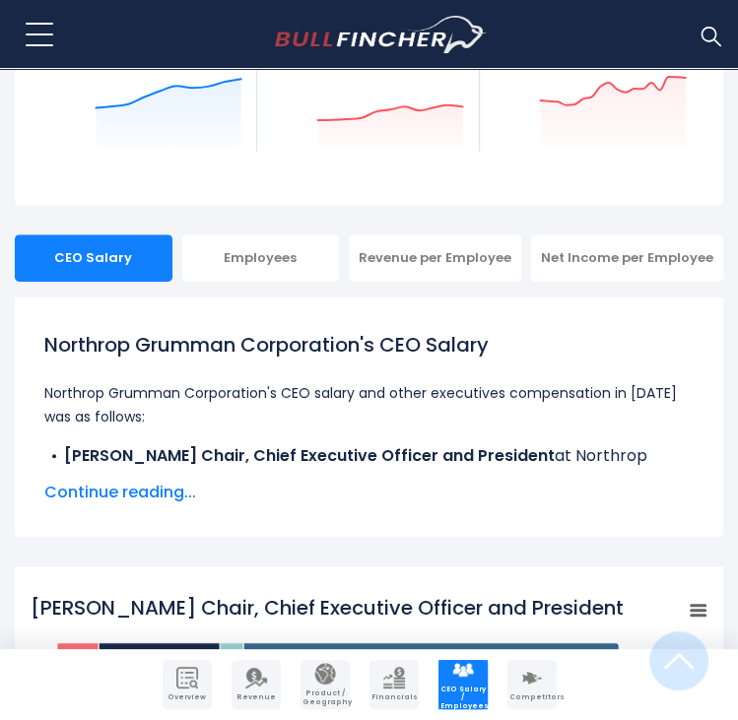
scroll to position [394, 0]
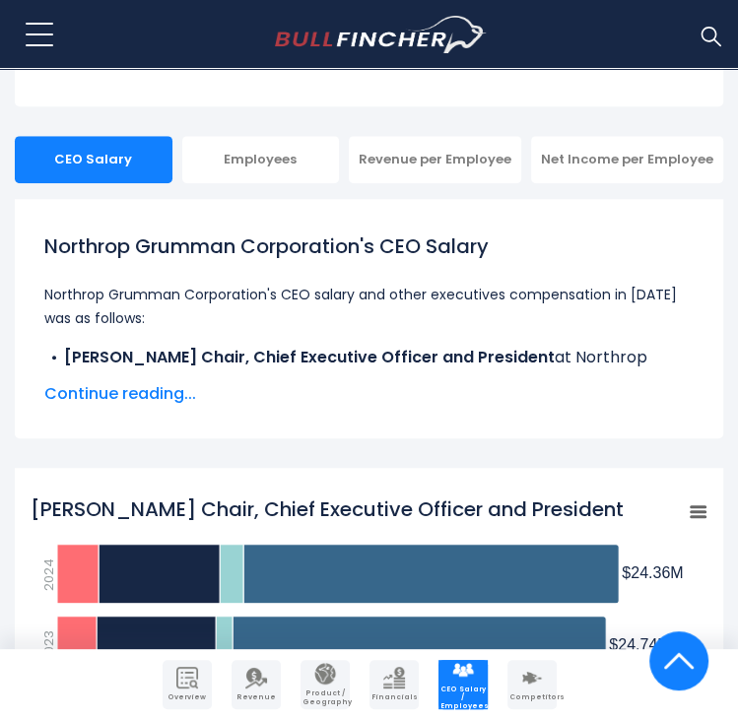
click at [141, 404] on span "Continue reading..." at bounding box center [368, 394] width 649 height 24
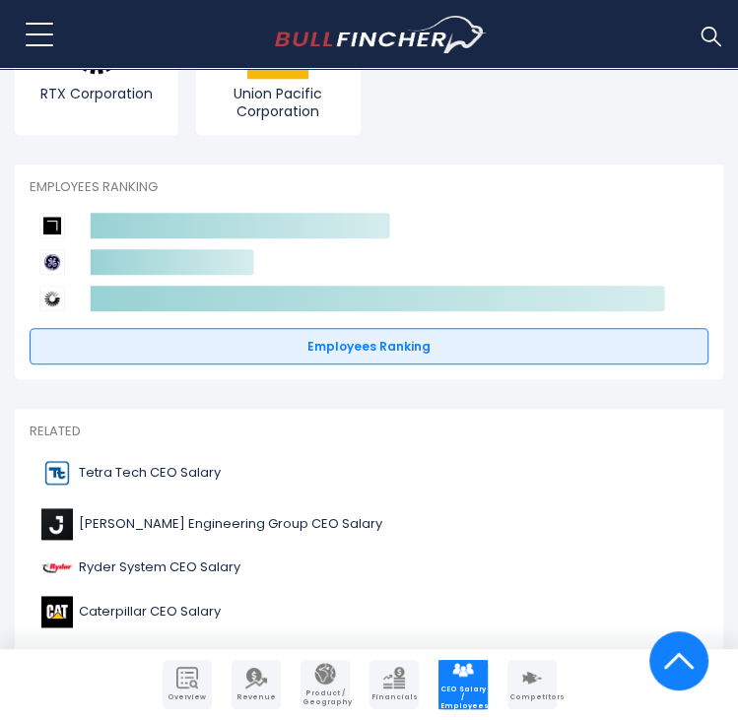
scroll to position [8272, 0]
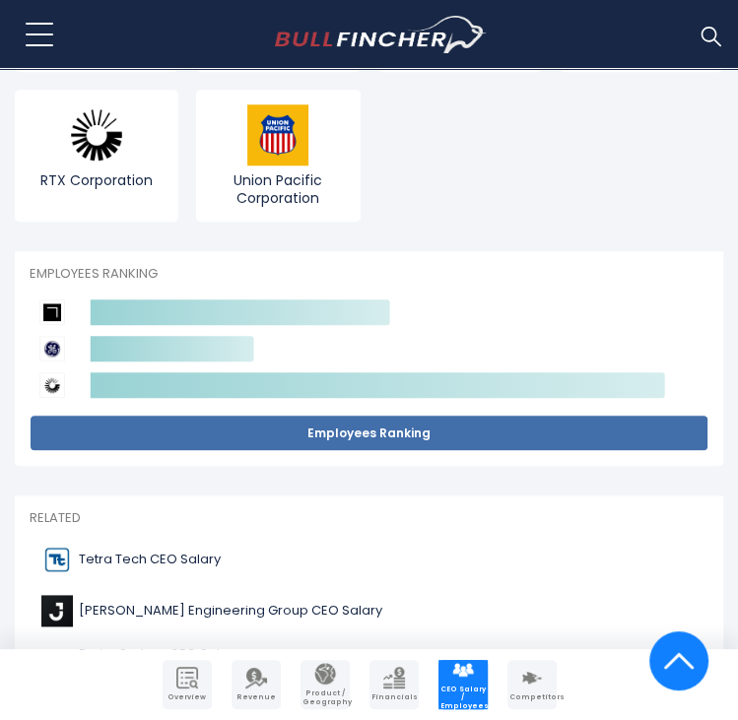
click at [460, 415] on link "Employees Ranking" at bounding box center [369, 433] width 679 height 37
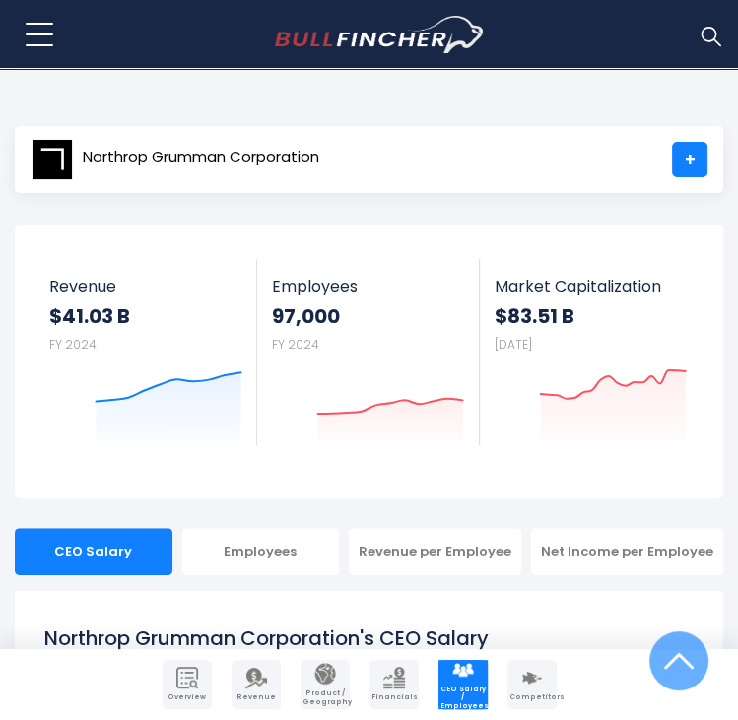
scroll to position [0, 0]
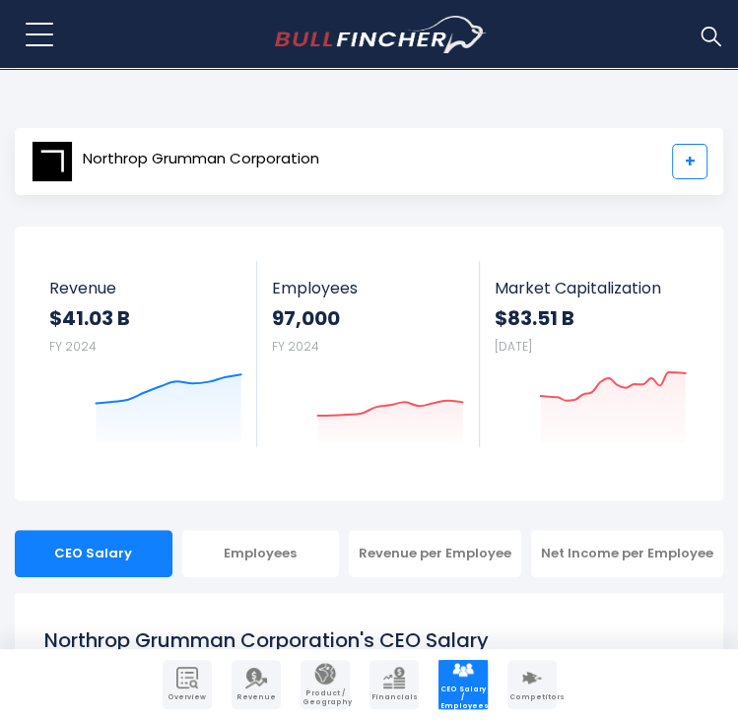
click at [694, 166] on link "+" at bounding box center [689, 161] width 35 height 35
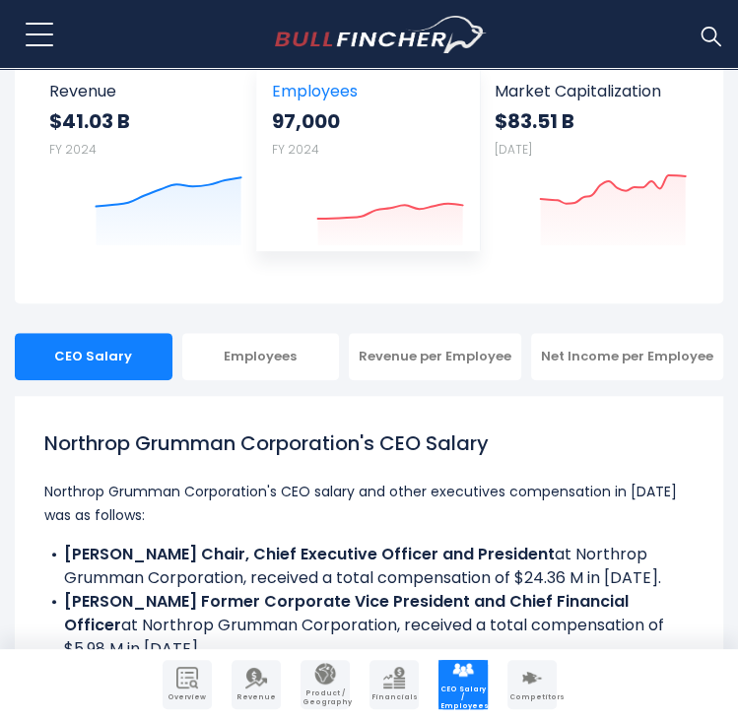
scroll to position [394, 0]
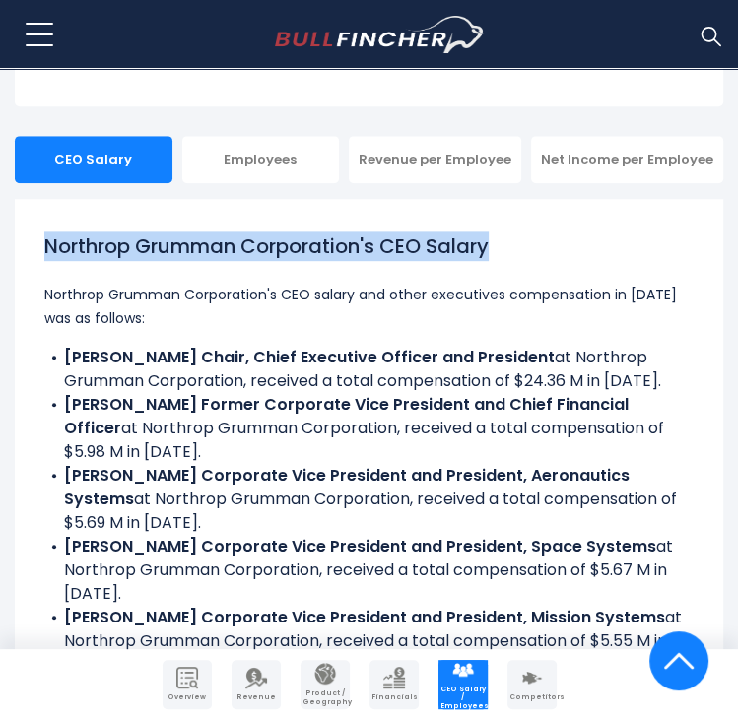
drag, startPoint x: 499, startPoint y: 244, endPoint x: -4, endPoint y: 244, distance: 503.3
copy h1 "Northrop Grumman Corporation's CEO Salary"
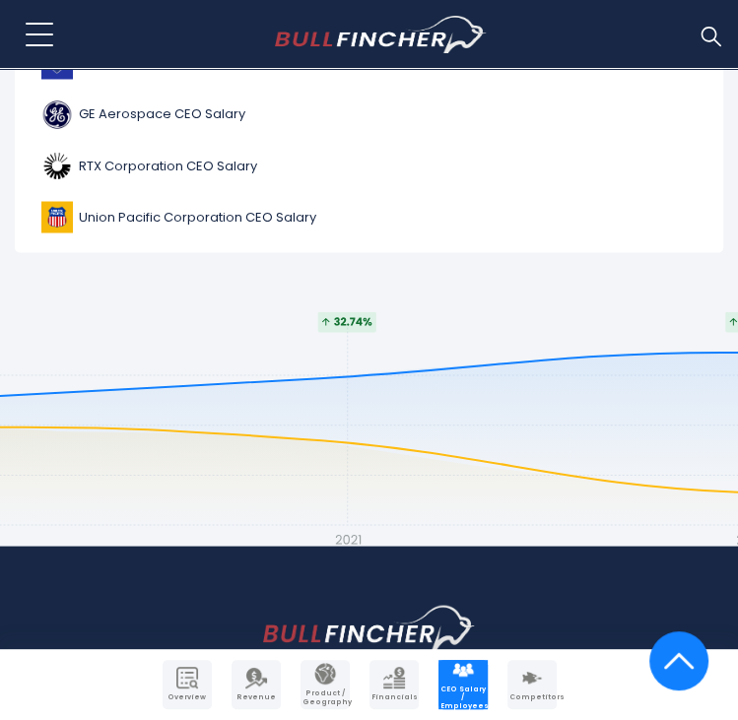
scroll to position [8962, 0]
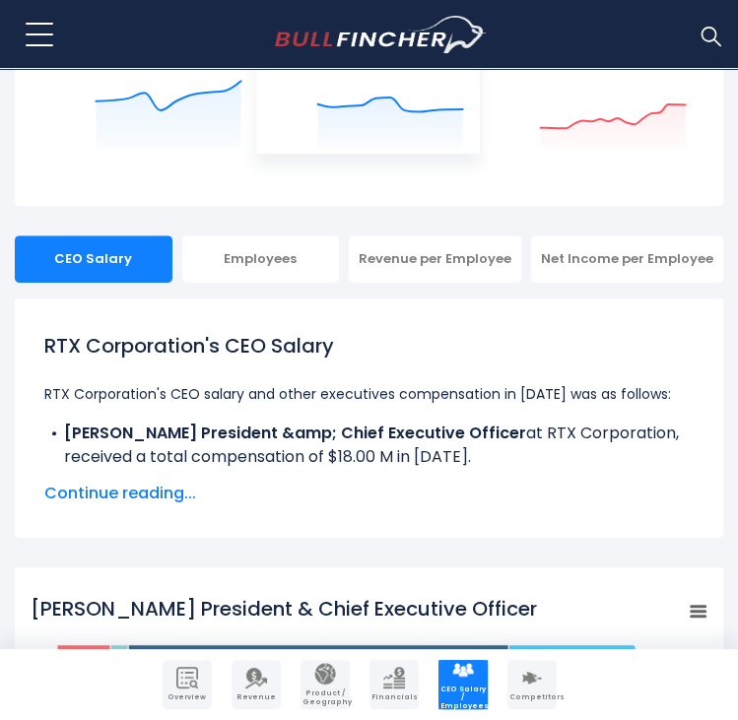
scroll to position [295, 0]
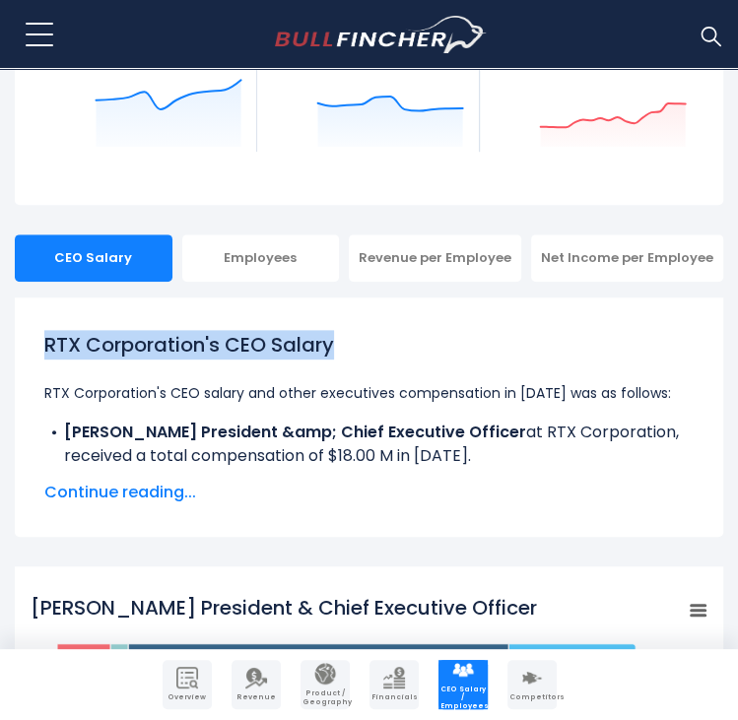
drag, startPoint x: 366, startPoint y: 348, endPoint x: 39, endPoint y: 312, distance: 328.9
click at [39, 312] on div "RTX Corporation's CEO Salary RTX Corporation's CEO salary and other executives …" at bounding box center [369, 416] width 708 height 239
copy h1 "RTX Corporation's CEO Salary"
